Goal: Check status: Check status

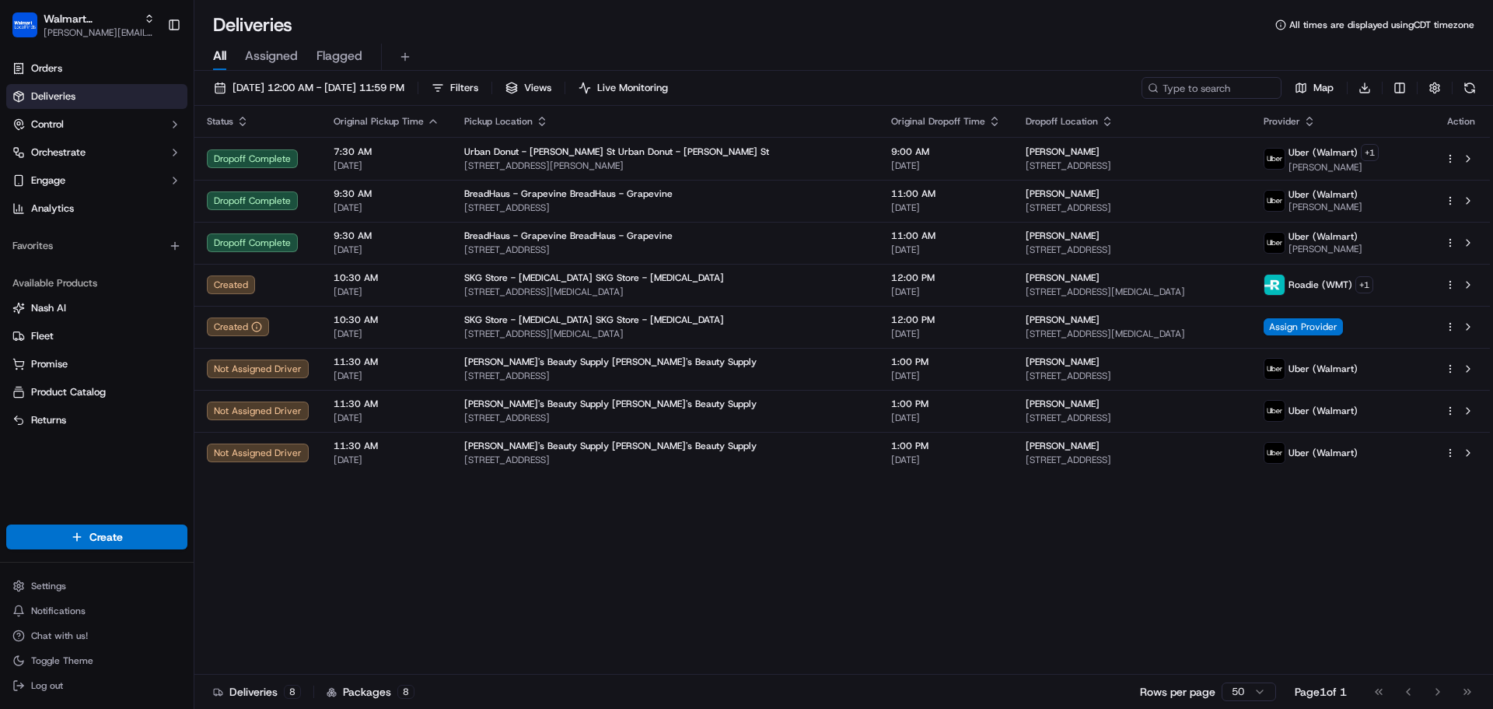
click at [554, 627] on div "Status Original Pickup Time Pickup Location Original Dropoff Time Dropoff Locat…" at bounding box center [842, 390] width 1296 height 569
click at [672, 584] on div "Status Original Pickup Time Pickup Location Original Dropoff Time Dropoff Locat…" at bounding box center [842, 390] width 1296 height 569
